Goal: Register for event/course

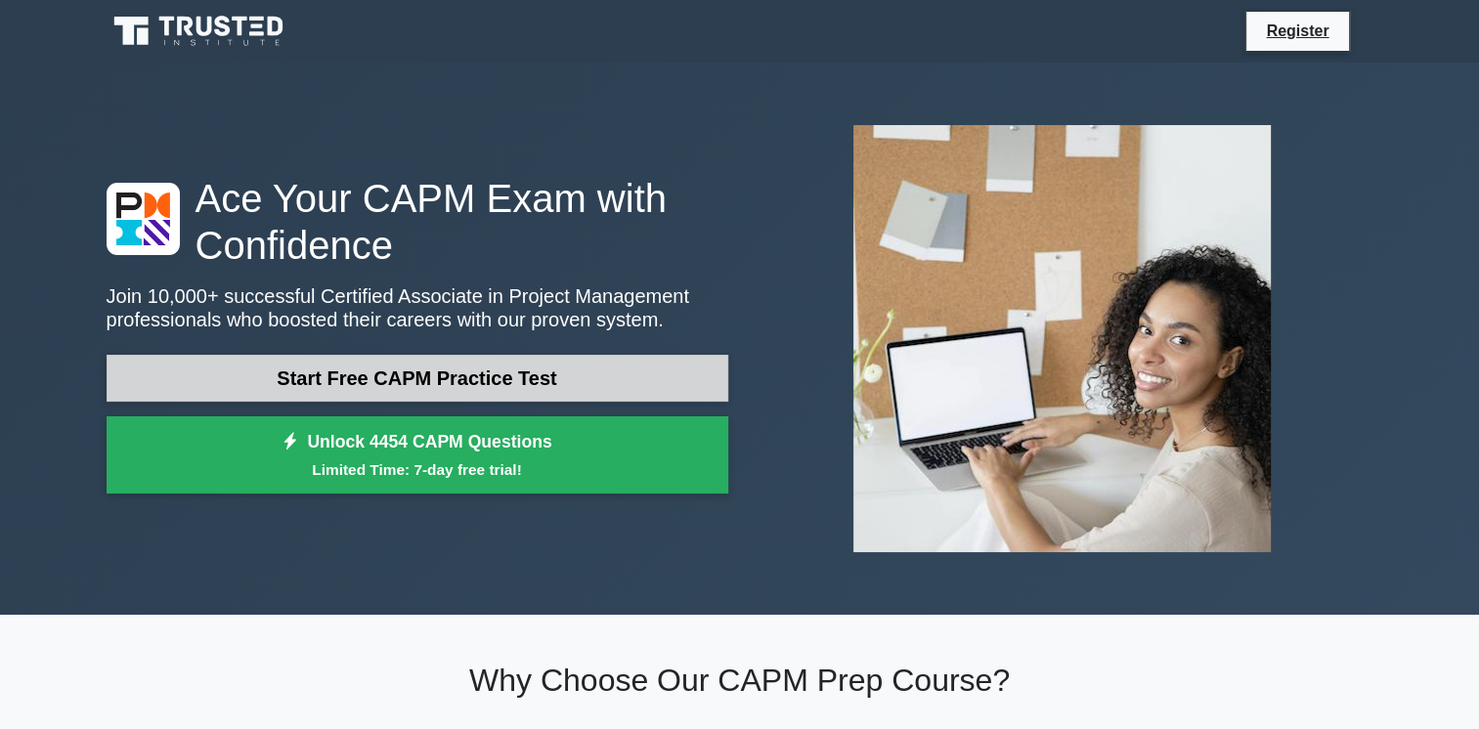
click at [427, 370] on link "Start Free CAPM Practice Test" at bounding box center [418, 378] width 622 height 47
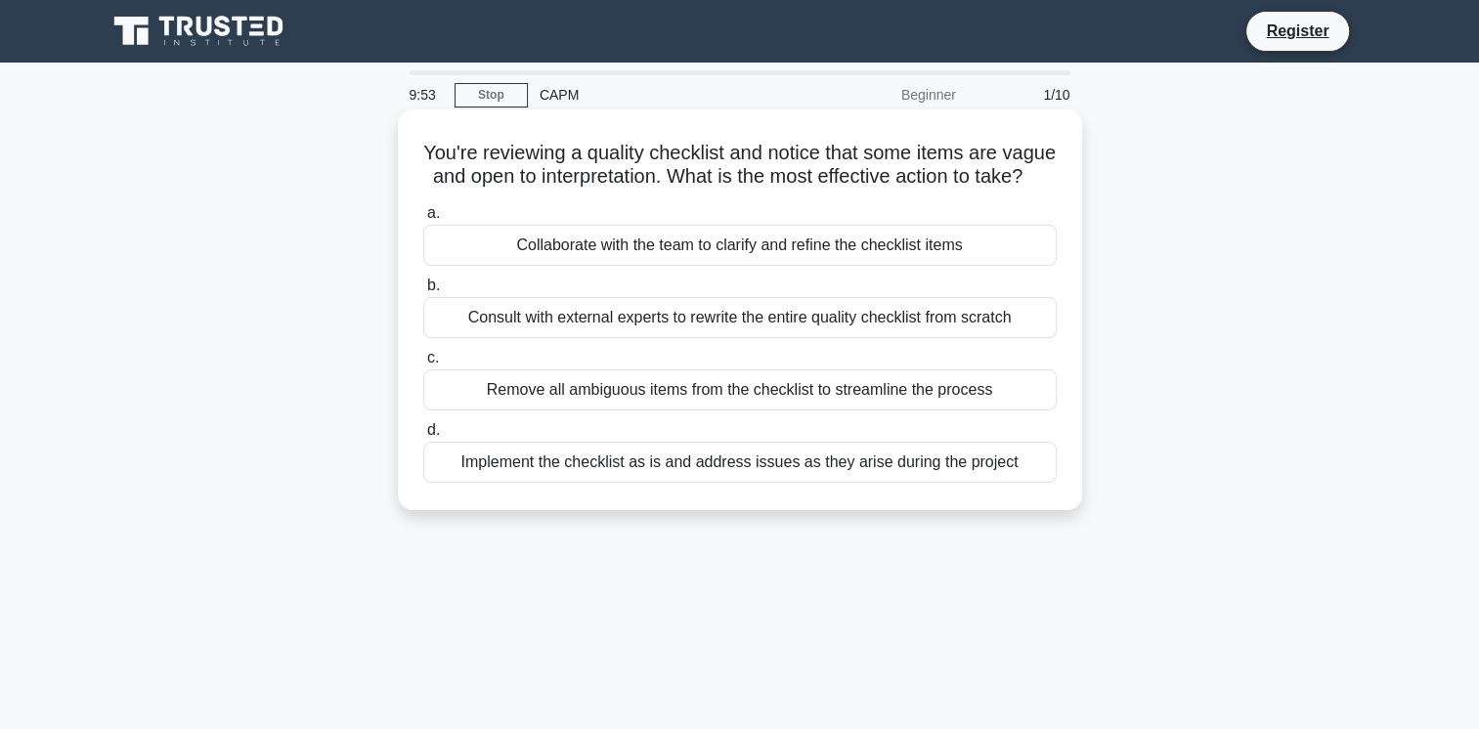
drag, startPoint x: 485, startPoint y: 159, endPoint x: 968, endPoint y: 198, distance: 484.6
click at [968, 190] on h5 "You're reviewing a quality checklist and notice that some items are vague and o…" at bounding box center [739, 165] width 637 height 49
click at [617, 221] on div "You're reviewing a quality checklist and notice that some items are vague and o…" at bounding box center [740, 309] width 669 height 385
click at [673, 266] on div "Collaborate with the team to clarify and refine the checklist items" at bounding box center [740, 245] width 634 height 41
click at [423, 220] on input "a. Collaborate with the team to clarify and refine the checklist items" at bounding box center [423, 213] width 0 height 13
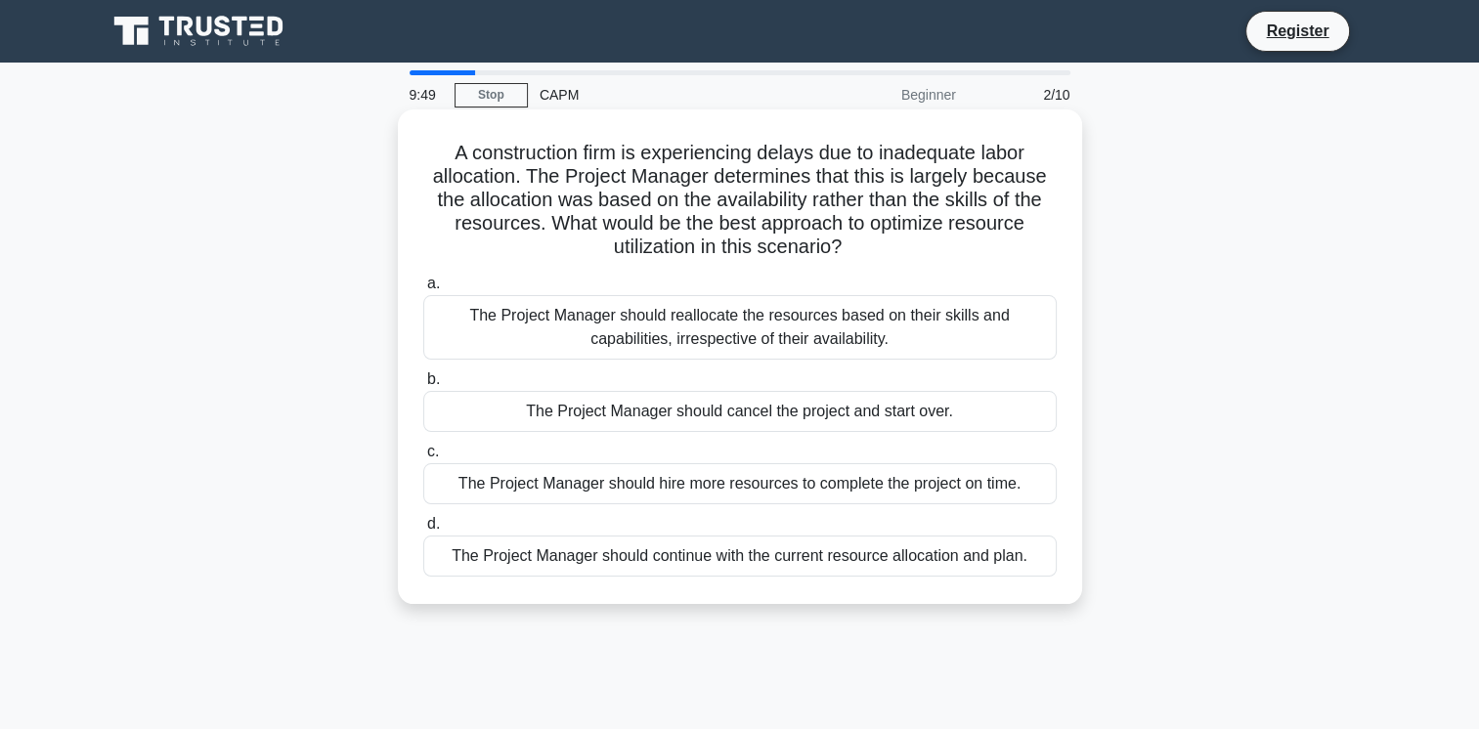
click at [609, 416] on div "The Project Manager should cancel the project and start over." at bounding box center [740, 411] width 634 height 41
click at [423, 386] on input "b. The Project Manager should cancel the project and start over." at bounding box center [423, 379] width 0 height 13
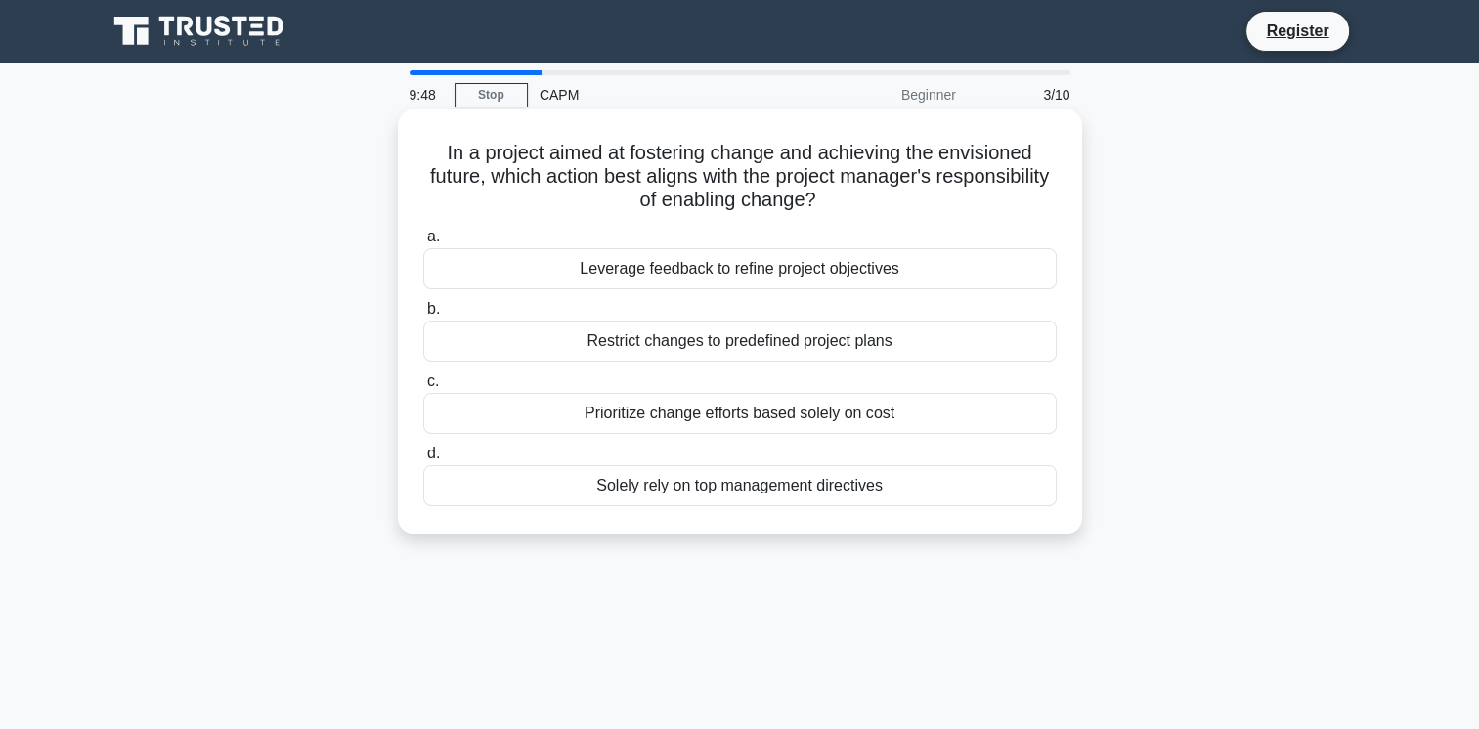
click at [668, 403] on div "Prioritize change efforts based solely on cost" at bounding box center [740, 413] width 634 height 41
click at [423, 388] on input "c. Prioritize change efforts based solely on cost" at bounding box center [423, 381] width 0 height 13
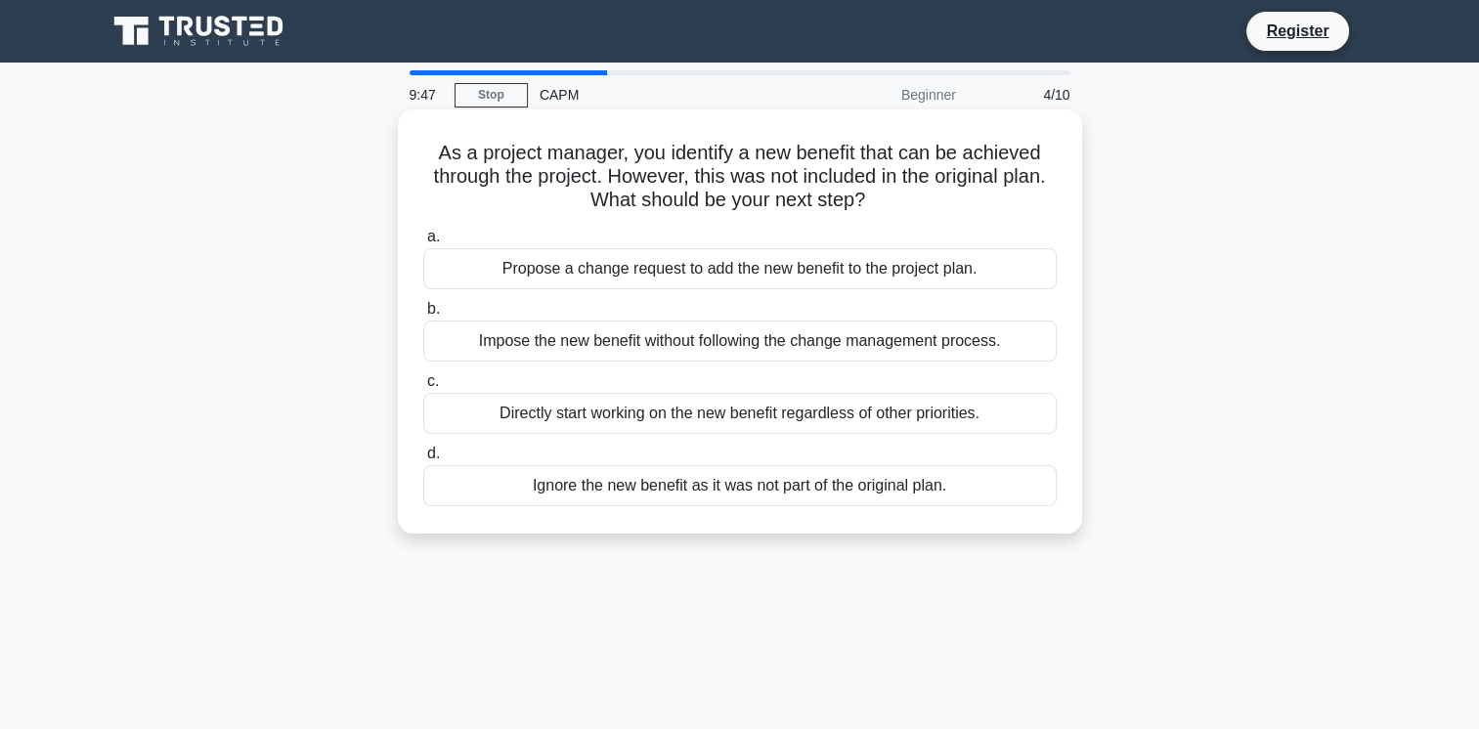
click at [679, 289] on div "Propose a change request to add the new benefit to the project plan." at bounding box center [740, 268] width 634 height 41
click at [423, 243] on input "a. Propose a change request to add the new benefit to the project plan." at bounding box center [423, 237] width 0 height 13
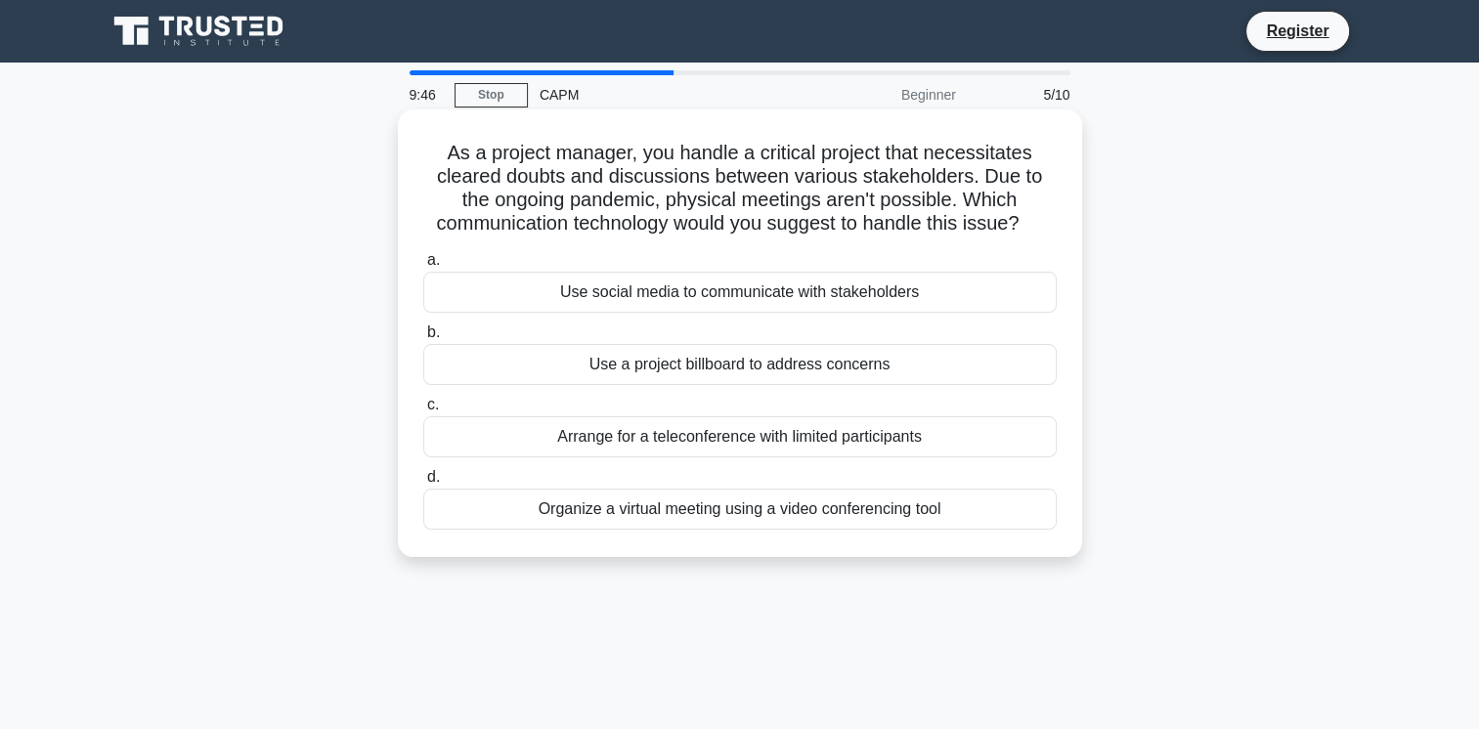
click at [673, 311] on div "Use social media to communicate with stakeholders" at bounding box center [740, 292] width 634 height 41
click at [423, 267] on input "a. Use social media to communicate with stakeholders" at bounding box center [423, 260] width 0 height 13
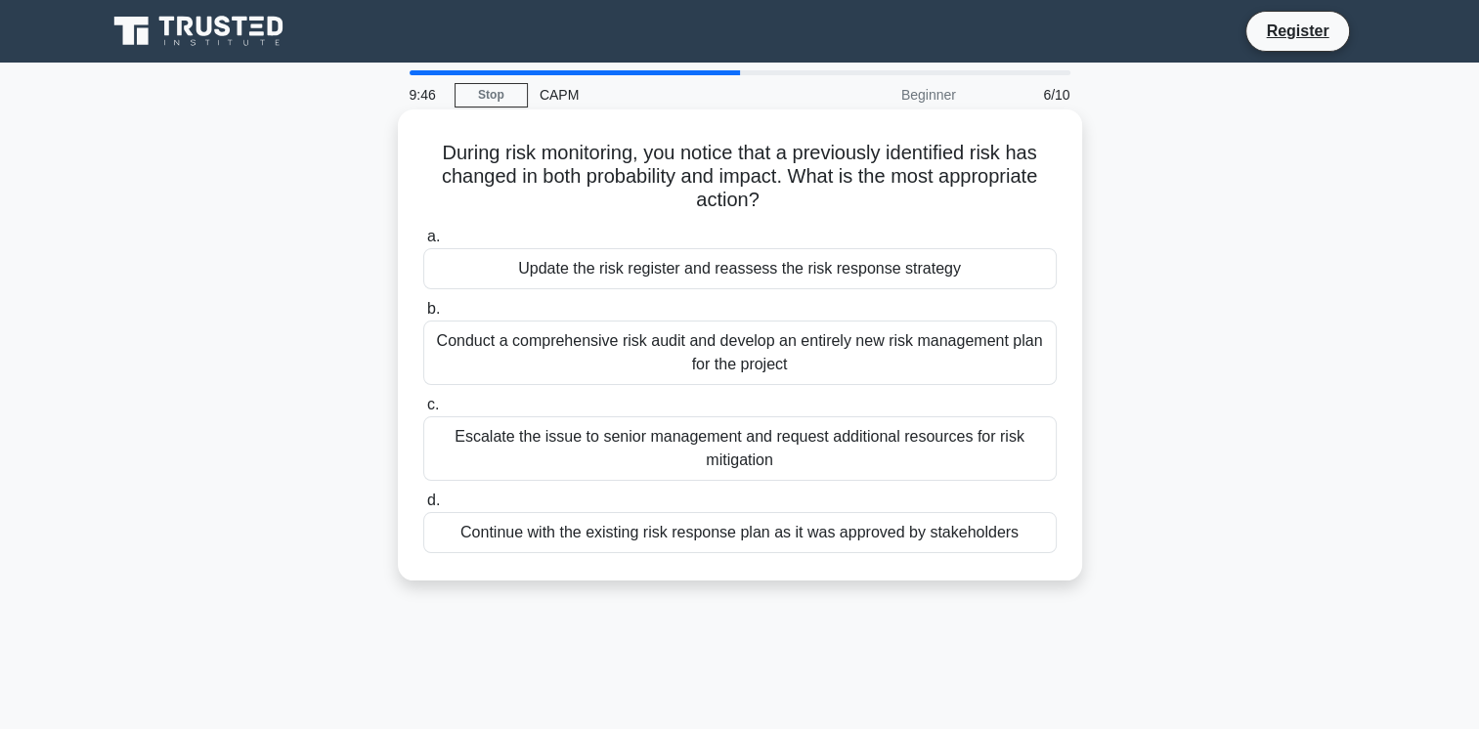
click at [660, 379] on div "Conduct a comprehensive risk audit and develop an entirely new risk management …" at bounding box center [740, 353] width 634 height 65
click at [423, 316] on input "b. Conduct a comprehensive risk audit and develop an entirely new risk manageme…" at bounding box center [423, 309] width 0 height 13
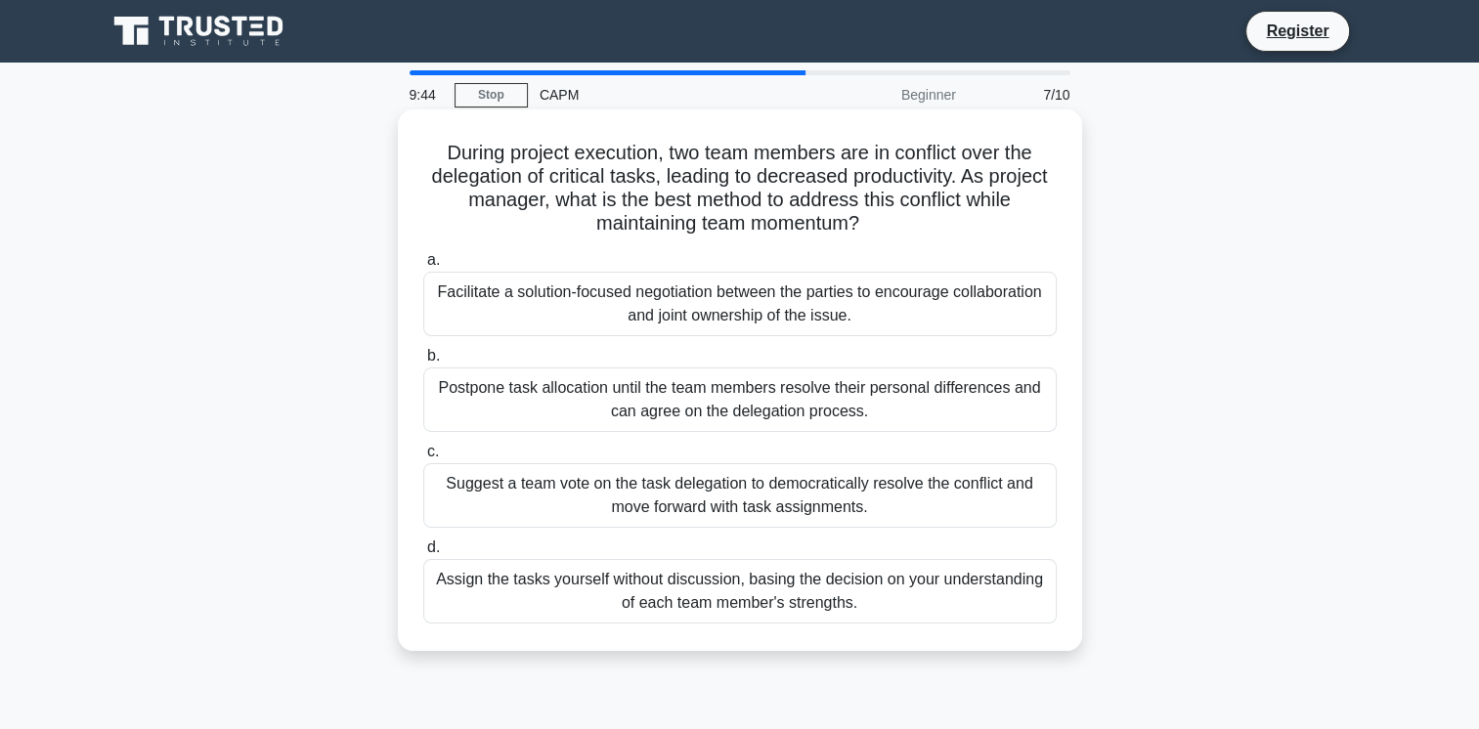
click at [892, 299] on div "Facilitate a solution-focused negotiation between the parties to encourage coll…" at bounding box center [740, 304] width 634 height 65
click at [423, 267] on input "a. Facilitate a solution-focused negotiation between the parties to encourage c…" at bounding box center [423, 260] width 0 height 13
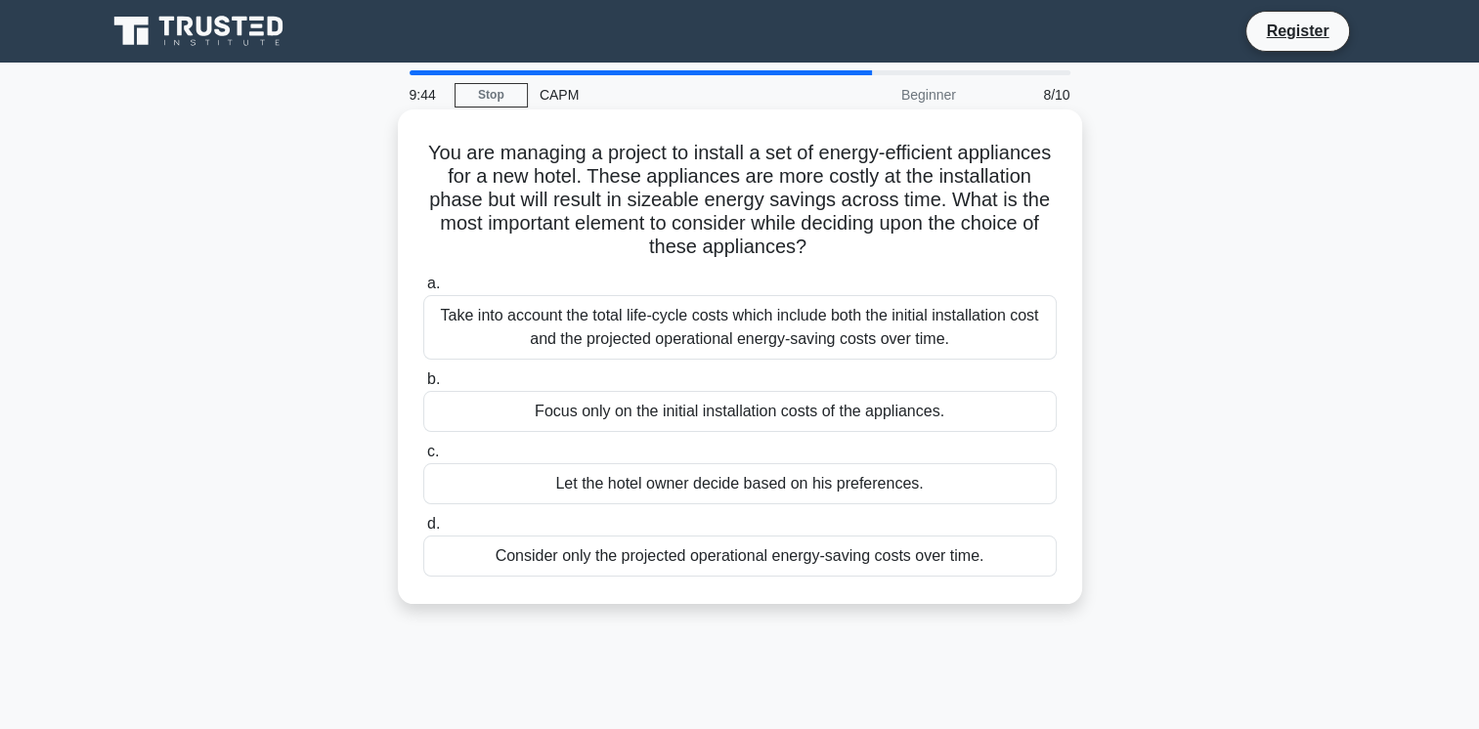
click at [833, 505] on div "a. Take into account the total life-cycle costs which include both the initial …" at bounding box center [740, 424] width 657 height 313
click at [830, 496] on div "Let the hotel owner decide based on his preferences." at bounding box center [740, 483] width 634 height 41
click at [423, 459] on input "c. Let the hotel owner decide based on his preferences." at bounding box center [423, 452] width 0 height 13
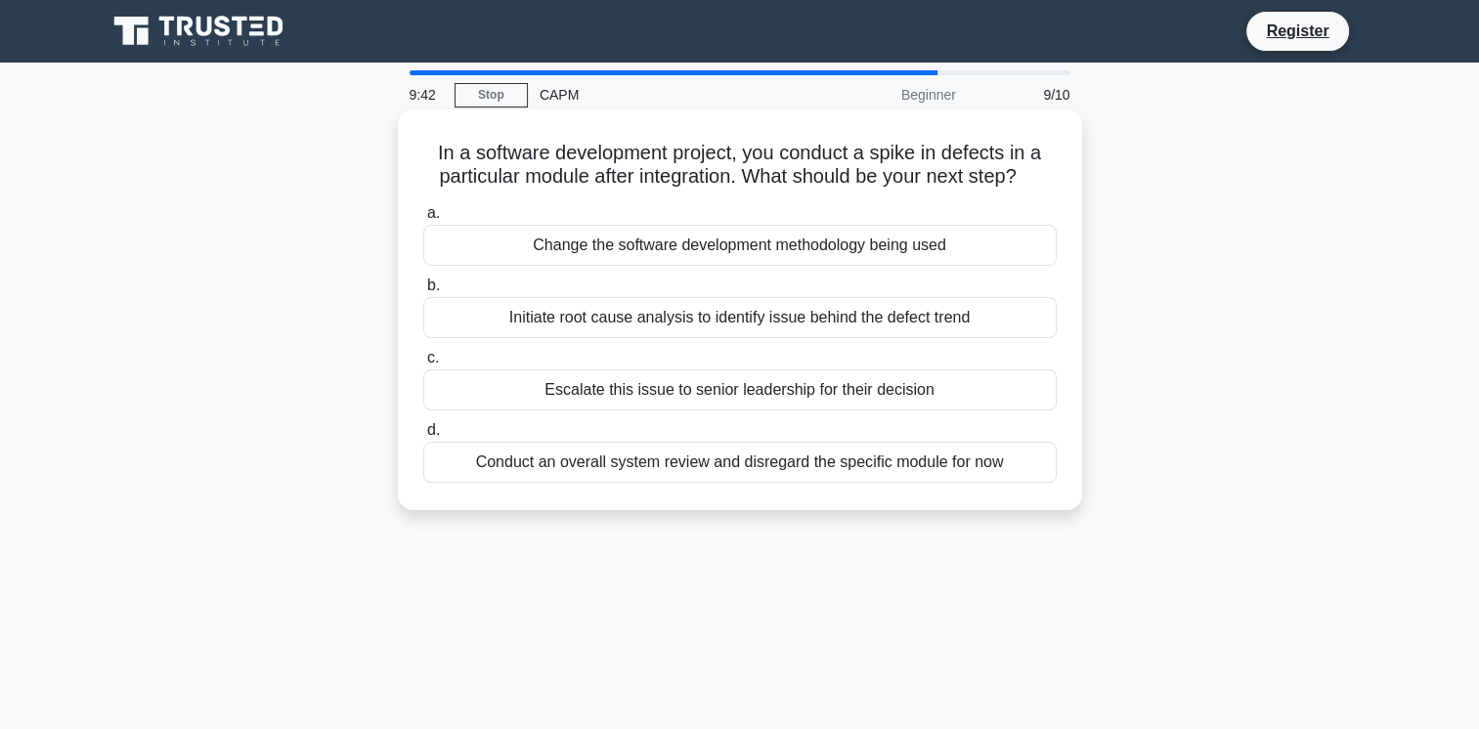
click at [743, 330] on div "Initiate root cause analysis to identify issue behind the defect trend" at bounding box center [740, 317] width 634 height 41
click at [423, 292] on input "b. Initiate root cause analysis to identify issue behind the defect trend" at bounding box center [423, 286] width 0 height 13
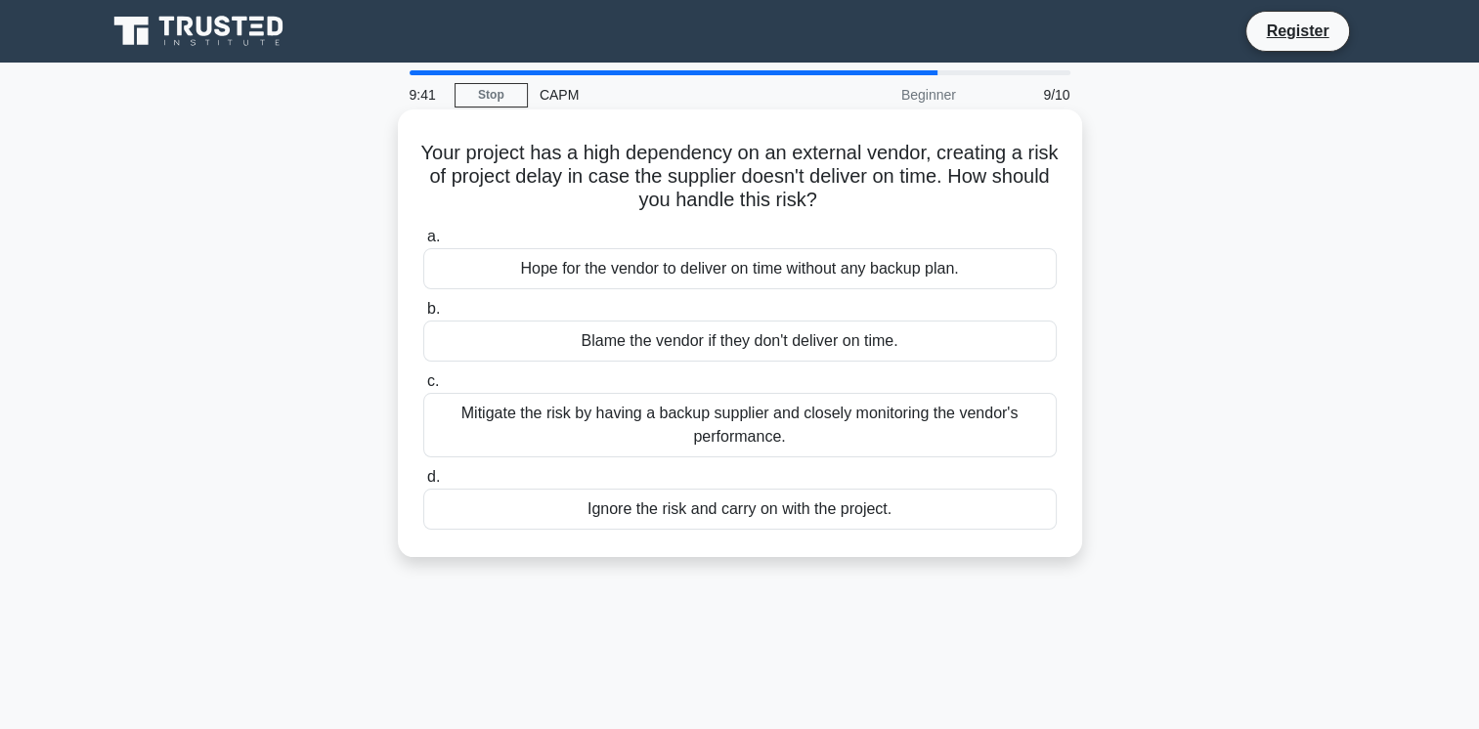
click at [721, 279] on div "Hope for the vendor to deliver on time without any backup plan." at bounding box center [740, 268] width 634 height 41
click at [423, 243] on input "a. Hope for the vendor to deliver on time without any backup plan." at bounding box center [423, 237] width 0 height 13
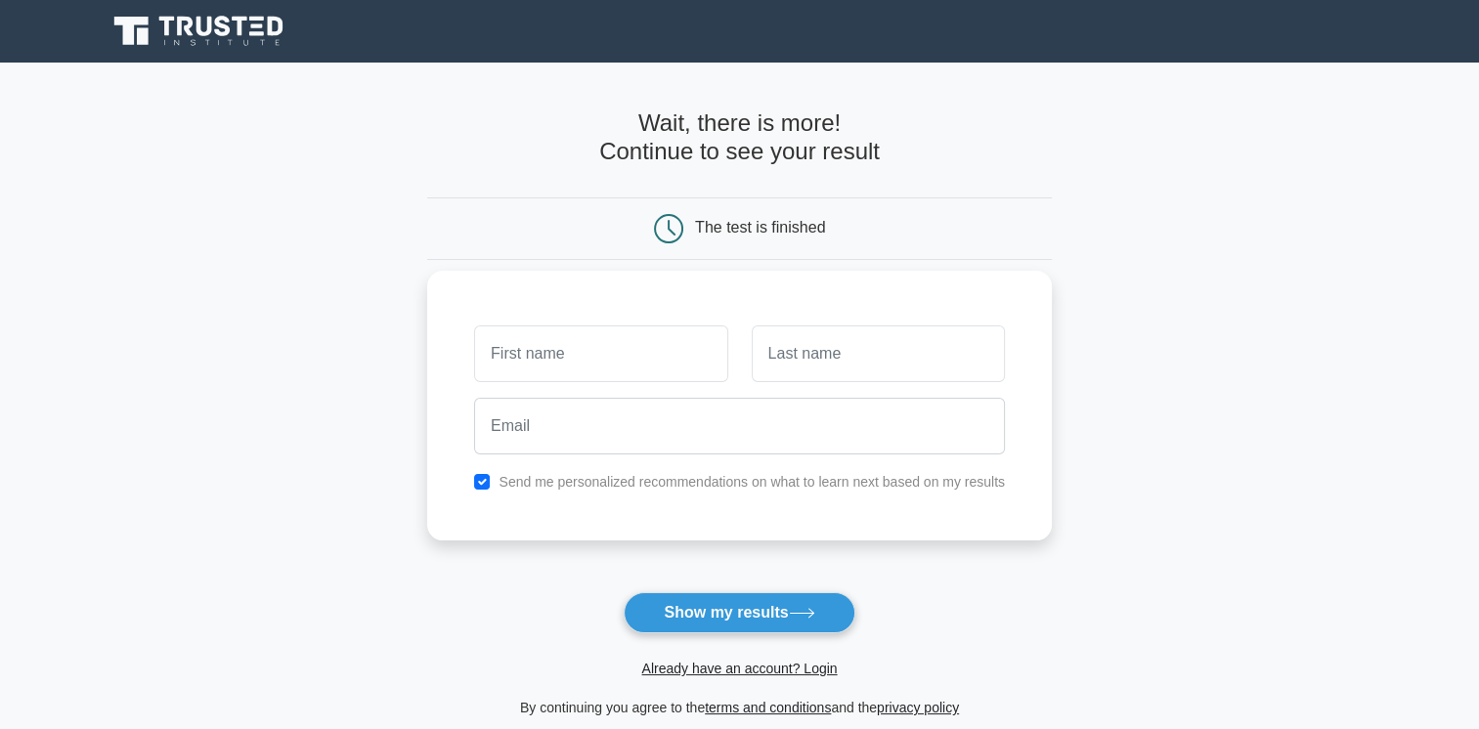
type input "t"
type input "T"
type input "Song"
type input "Tiger"
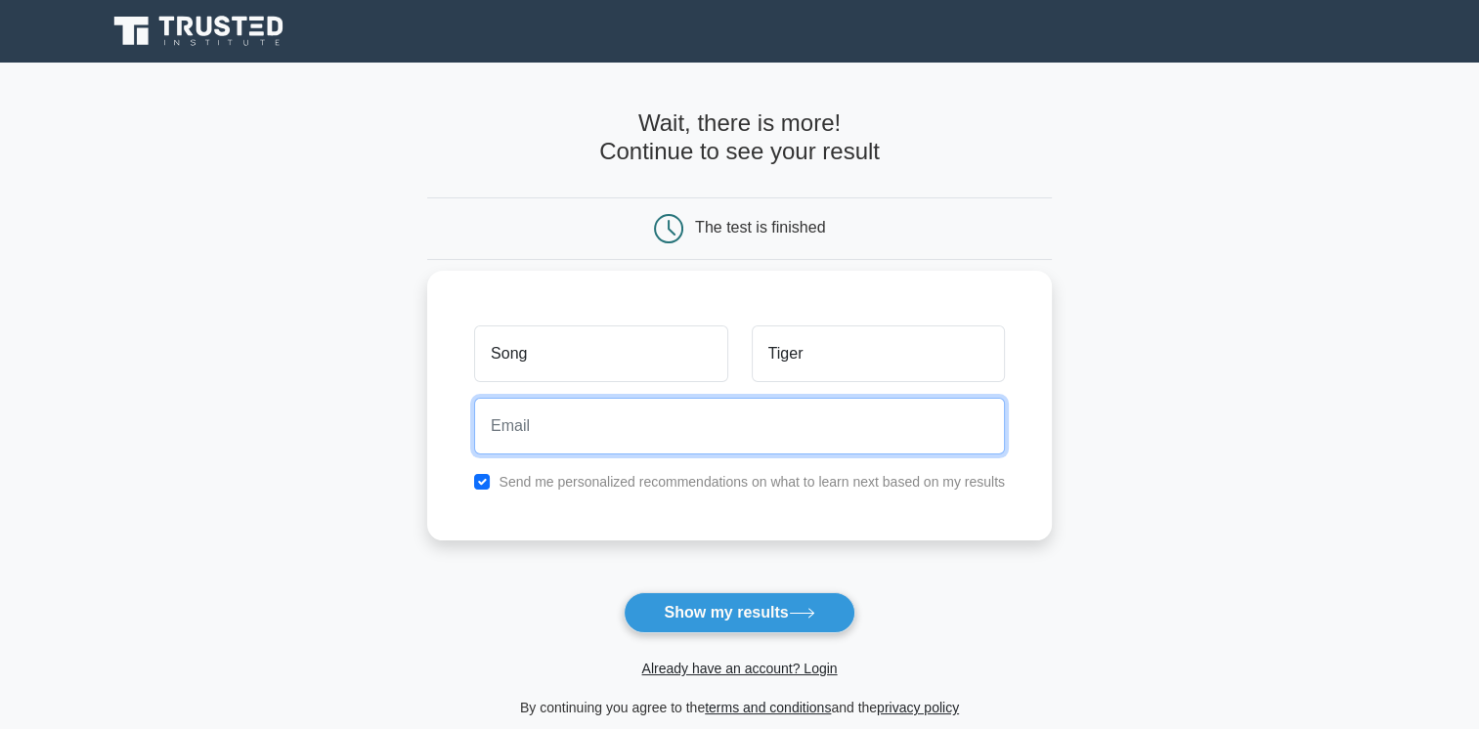
click at [662, 428] on input "email" at bounding box center [739, 426] width 531 height 57
type input "tigersoon1988@163.com"
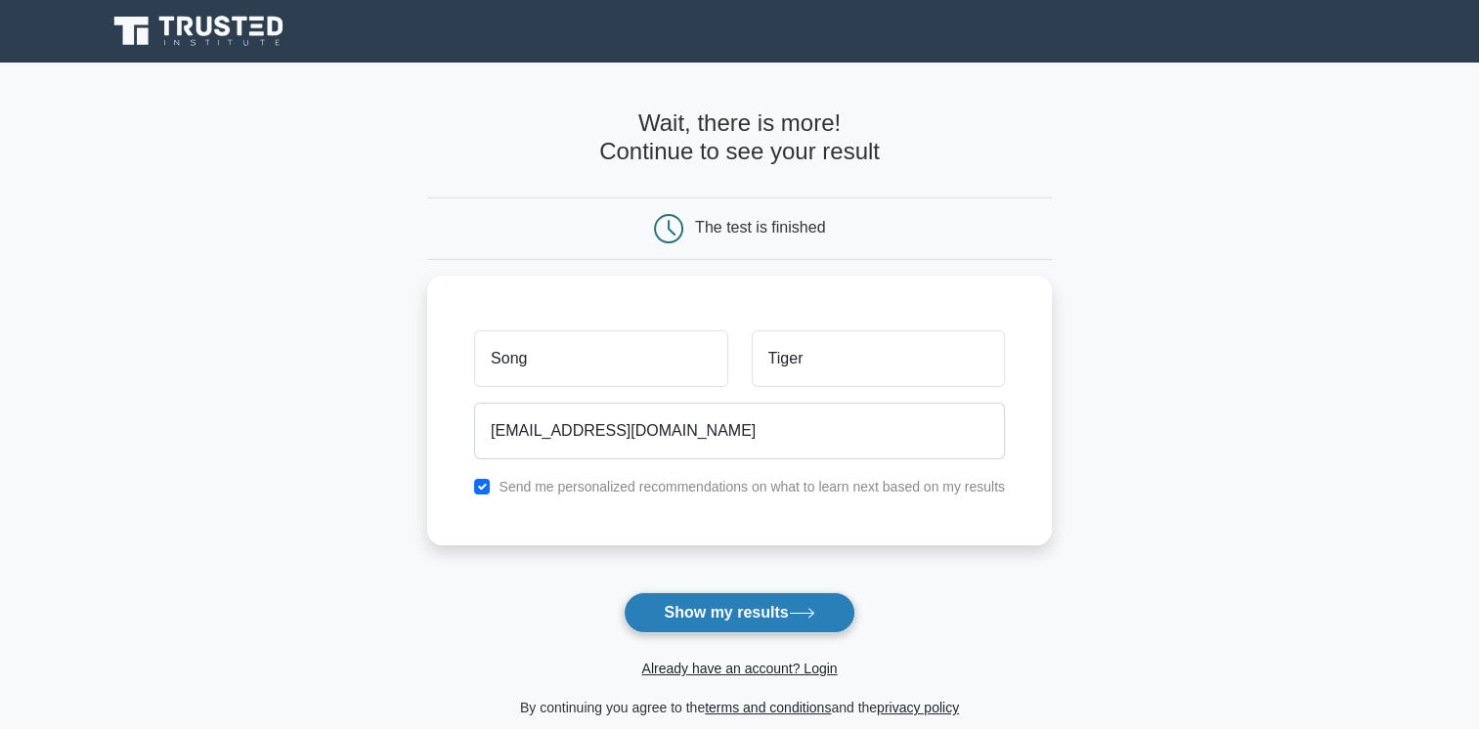
click at [723, 607] on button "Show my results" at bounding box center [739, 612] width 231 height 41
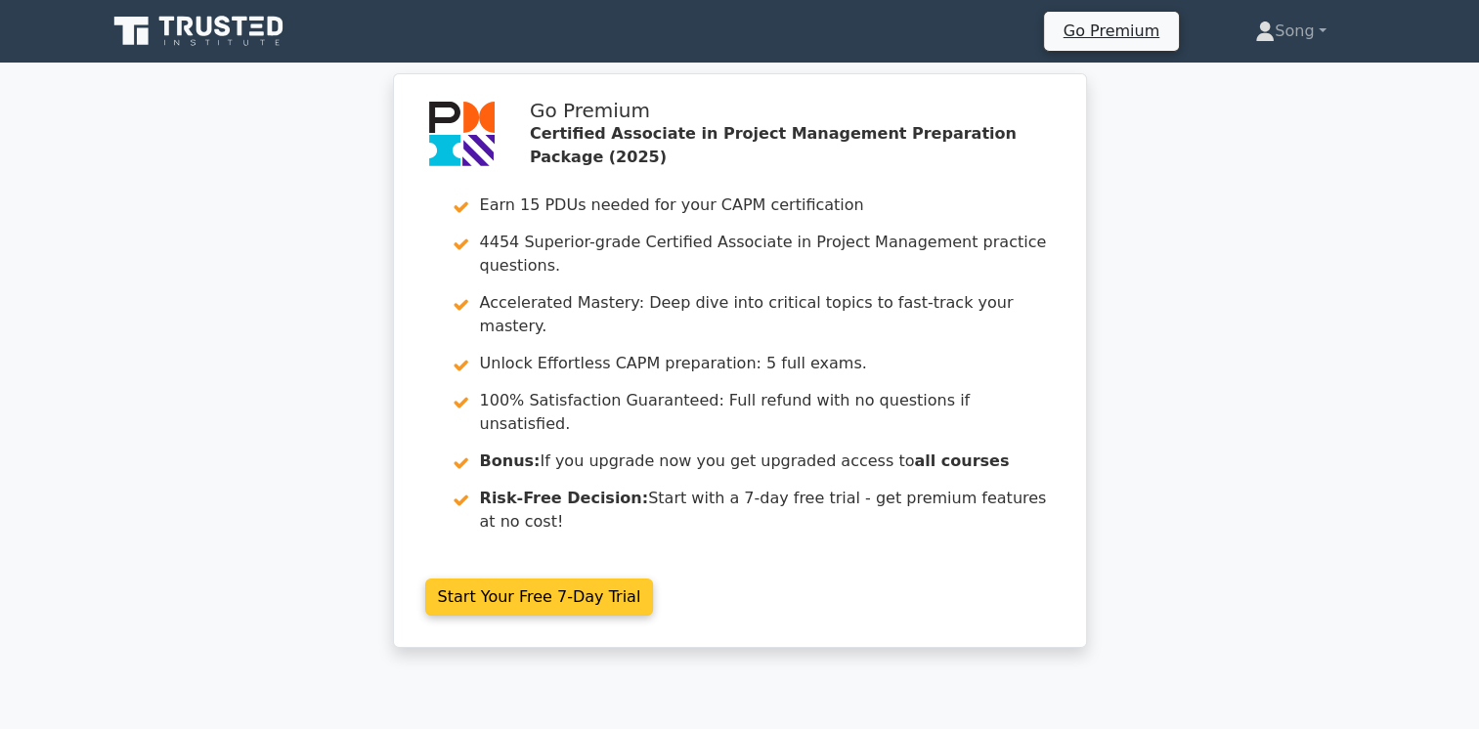
click at [539, 579] on link "Start Your Free 7-Day Trial" at bounding box center [539, 597] width 229 height 37
